Goal: Task Accomplishment & Management: Manage account settings

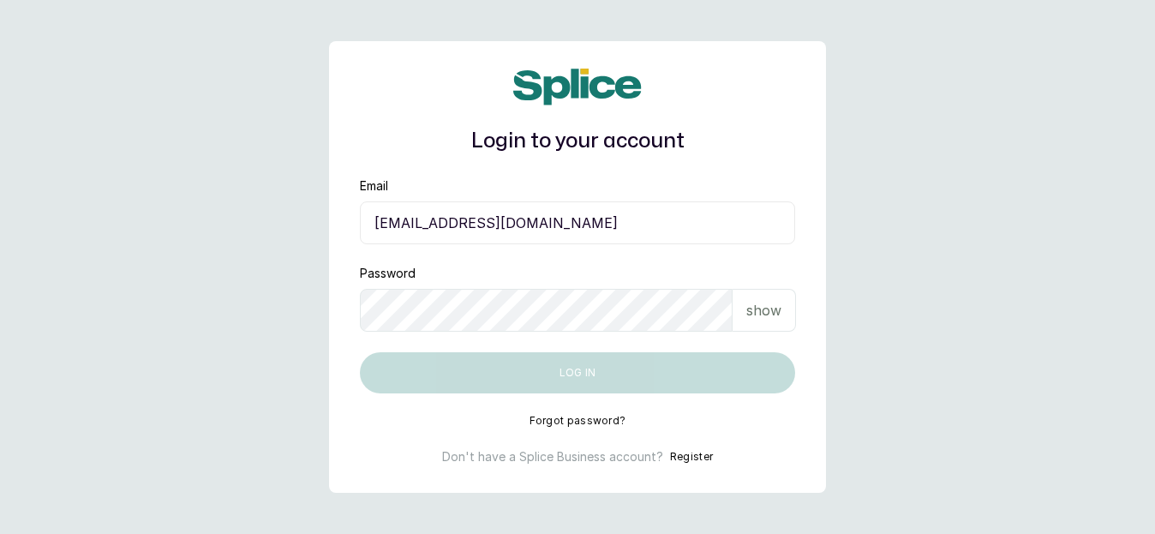
type input "[EMAIL_ADDRESS][DOMAIN_NAME]"
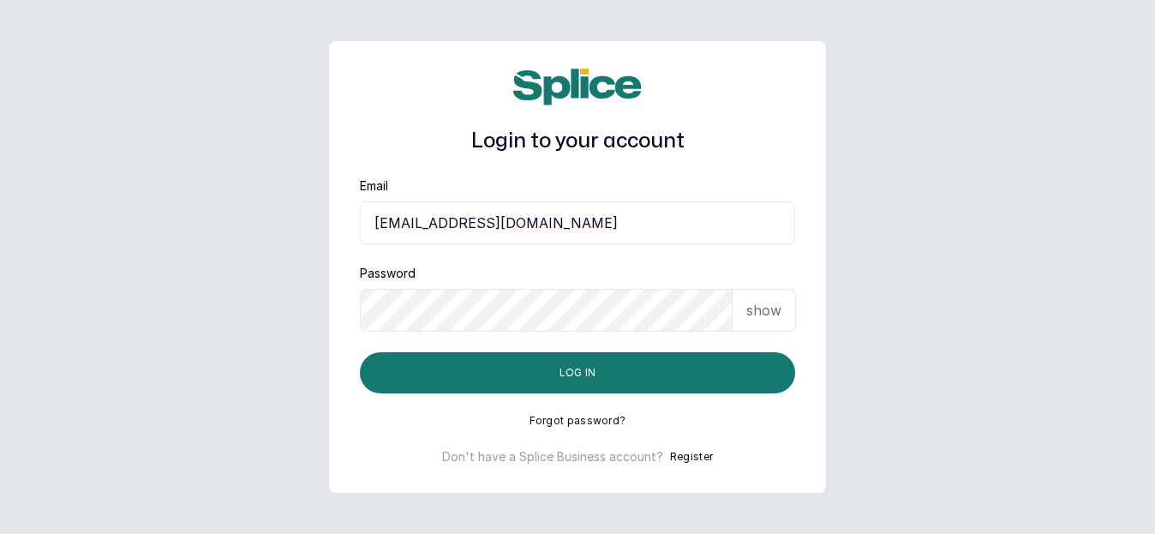
click at [764, 311] on p "show" at bounding box center [763, 310] width 35 height 21
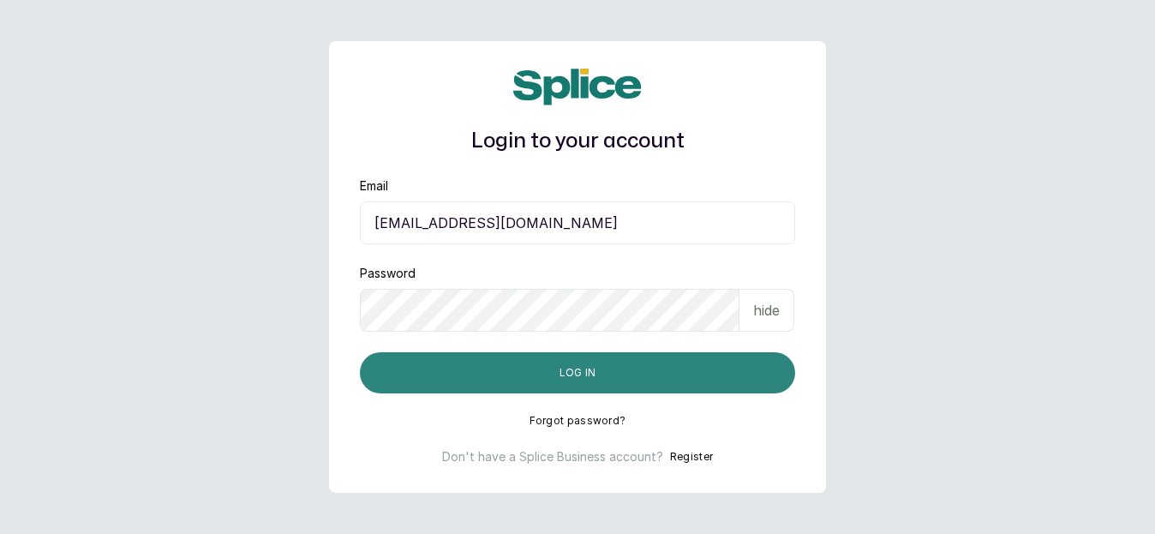
click at [693, 370] on button "Log in" at bounding box center [577, 372] width 435 height 41
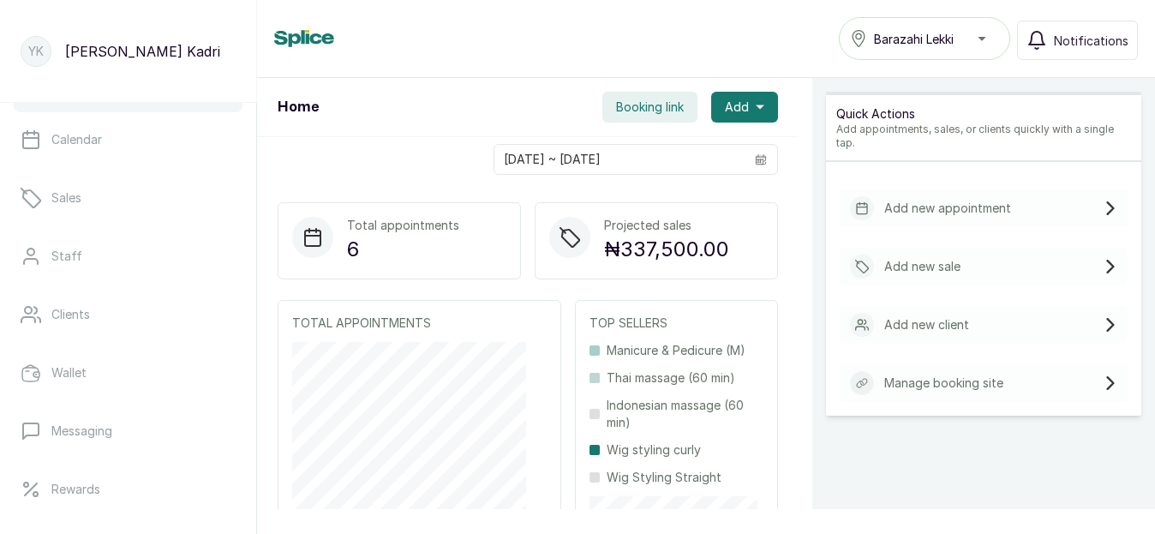
scroll to position [51, 0]
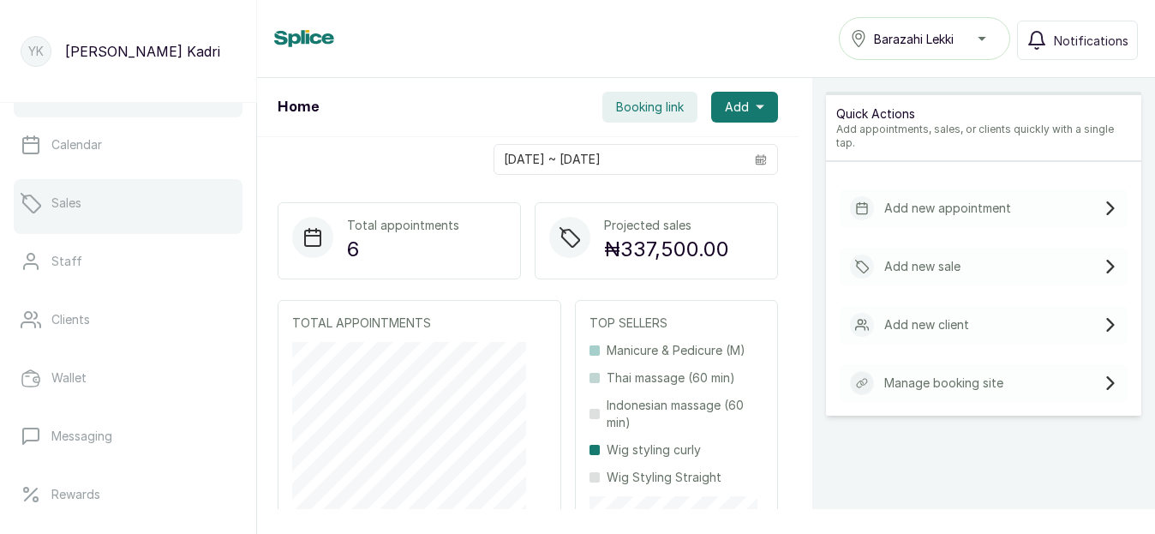
click at [54, 207] on p "Sales" at bounding box center [66, 203] width 30 height 17
